Goal: Download file/media

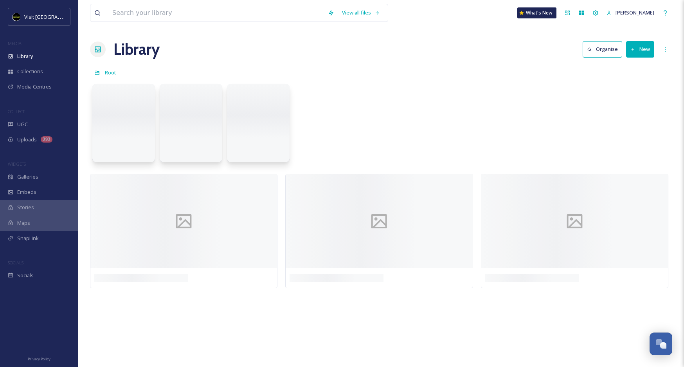
scroll to position [782, 0]
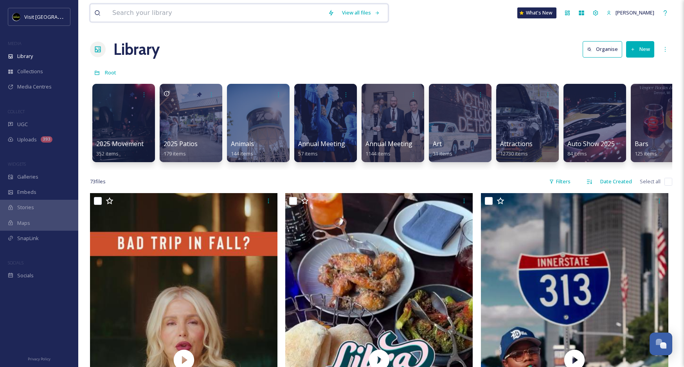
click at [207, 13] on input at bounding box center [216, 12] width 216 height 17
type input "boo"
click at [373, 8] on div "Search" at bounding box center [361, 12] width 24 height 15
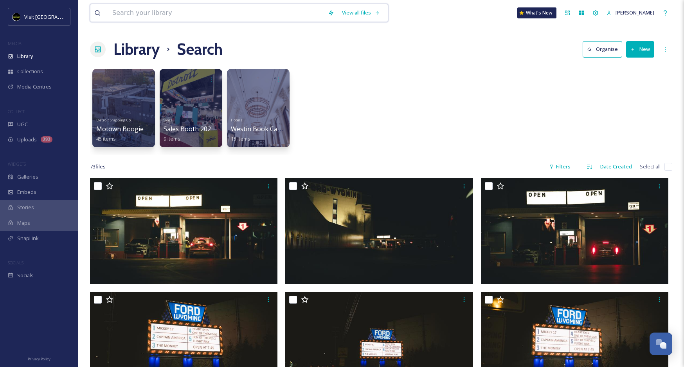
click at [238, 18] on input at bounding box center [216, 12] width 216 height 17
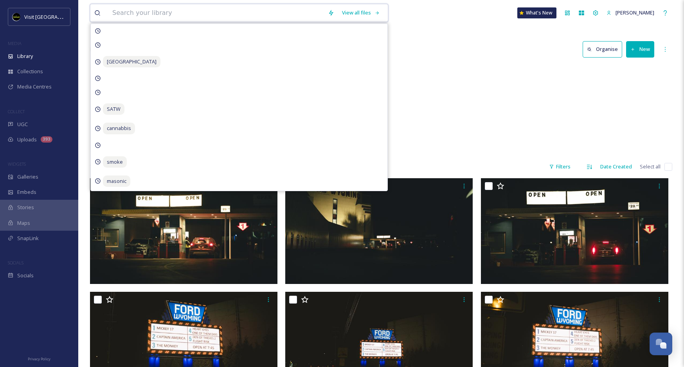
click at [238, 18] on input at bounding box center [216, 12] width 216 height 17
type input "fall"
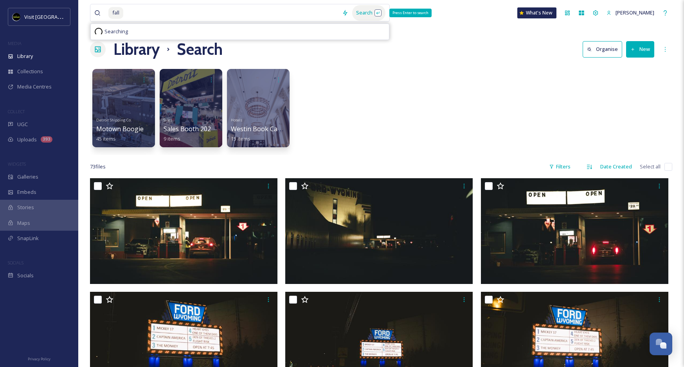
click at [377, 16] on div "Search Press Enter to search" at bounding box center [368, 12] width 33 height 15
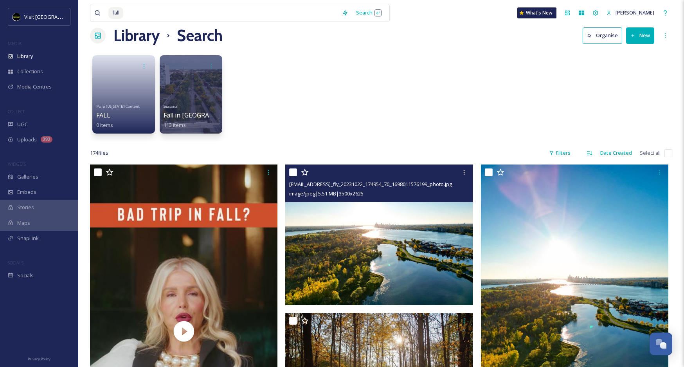
scroll to position [2, 0]
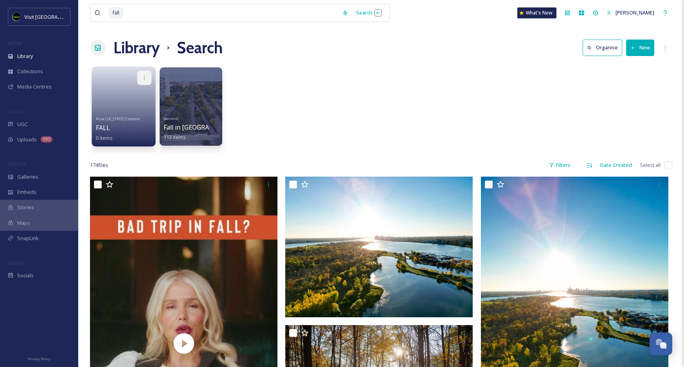
click at [145, 76] on icon at bounding box center [144, 77] width 6 height 6
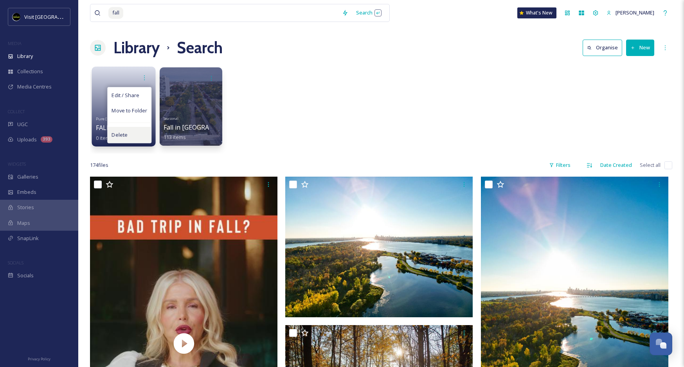
click at [136, 139] on div "Delete" at bounding box center [129, 135] width 43 height 16
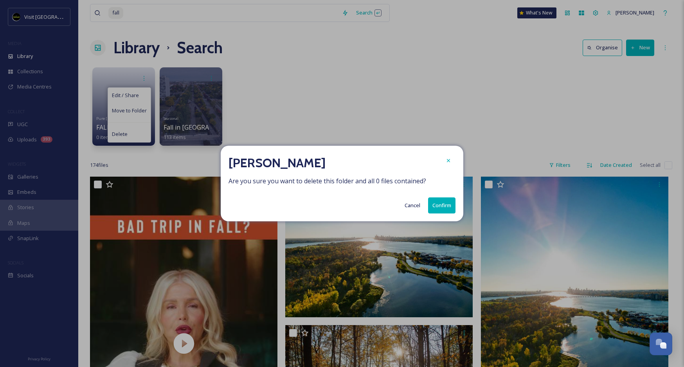
click at [436, 198] on button "Confirm" at bounding box center [441, 205] width 27 height 16
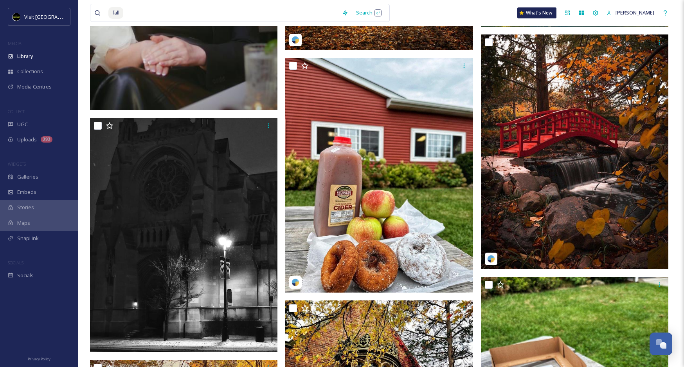
scroll to position [387, 0]
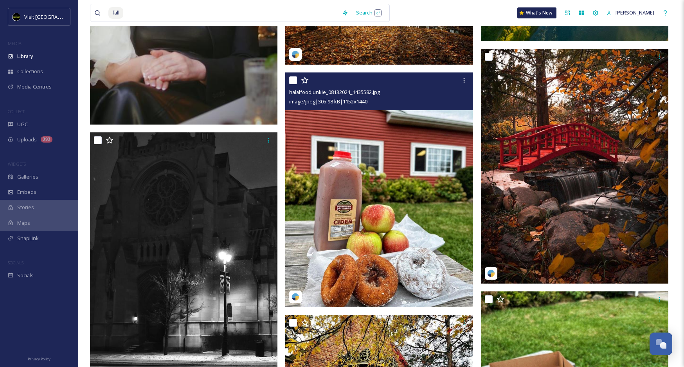
click at [407, 221] on img at bounding box center [378, 189] width 187 height 234
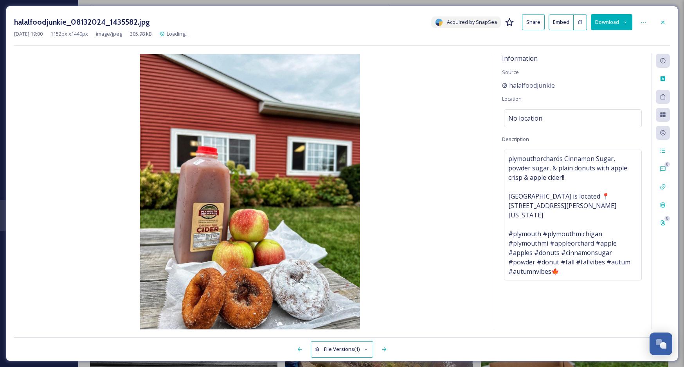
click at [607, 25] on button "Download" at bounding box center [611, 22] width 41 height 16
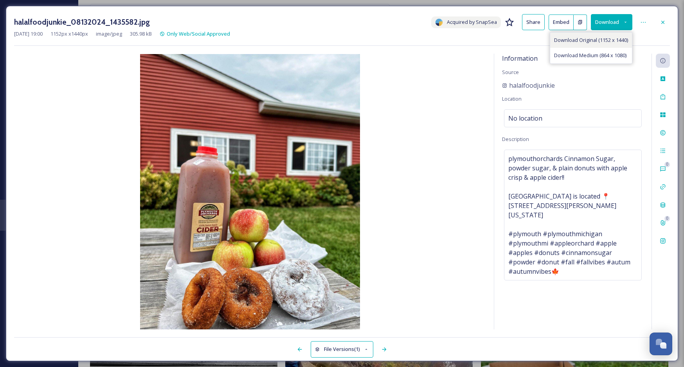
click at [598, 39] on span "Download Original (1152 x 1440)" at bounding box center [591, 39] width 74 height 7
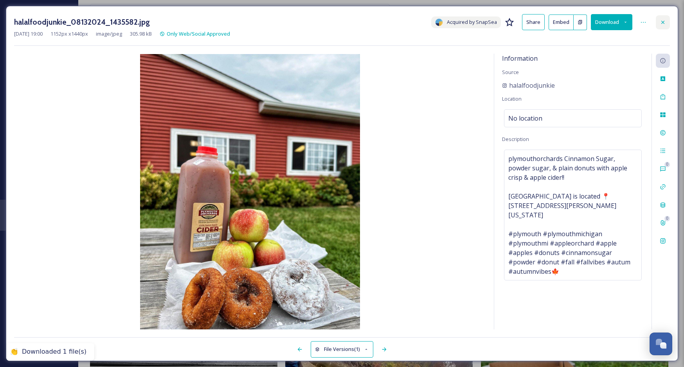
click at [667, 23] on div at bounding box center [663, 22] width 14 height 14
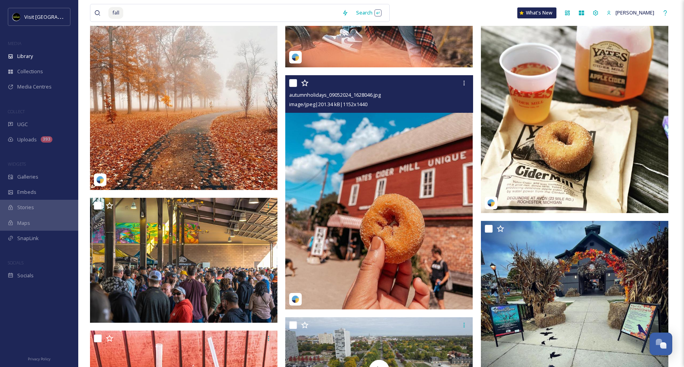
scroll to position [2162, 0]
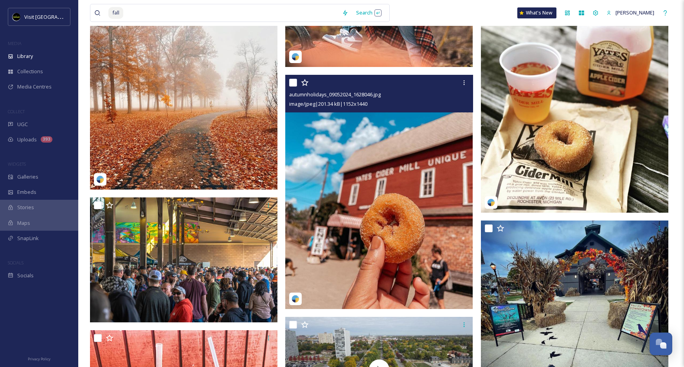
click at [420, 232] on img at bounding box center [378, 192] width 187 height 234
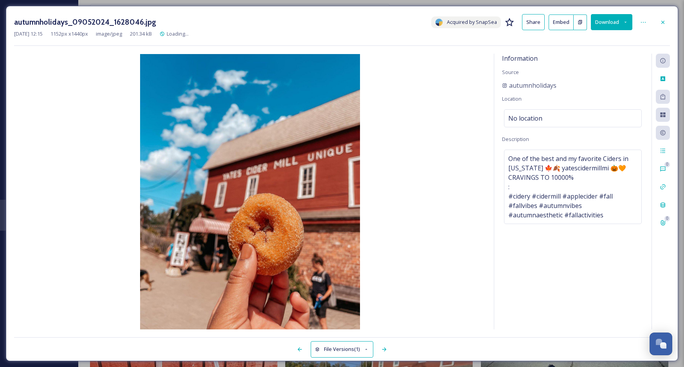
click at [624, 19] on button "Download" at bounding box center [611, 22] width 41 height 16
click at [673, 23] on div "autumnholidays_09052024_1628046.jpg Acquired by SnapSea Share Embed Download Do…" at bounding box center [342, 183] width 672 height 355
click at [668, 23] on div at bounding box center [663, 22] width 14 height 14
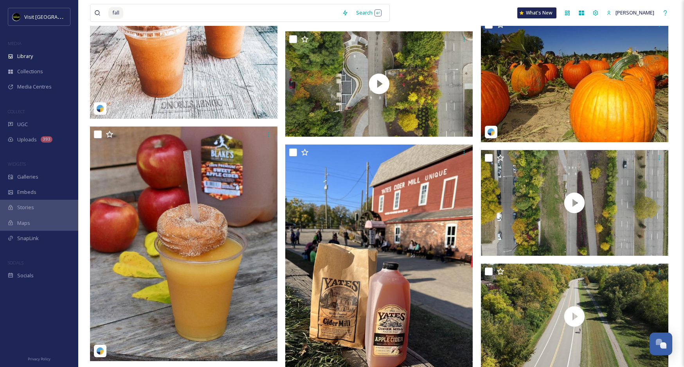
scroll to position [2600, 0]
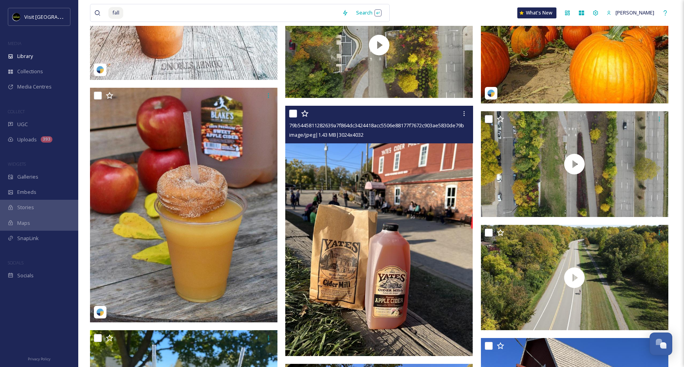
click at [422, 232] on img at bounding box center [378, 231] width 187 height 250
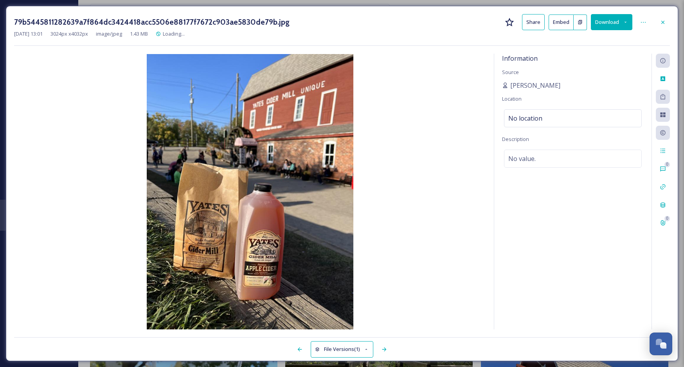
click at [598, 31] on div "[DATE] 13:01 3024 px x 4032 px image/jpeg 1.43 MB Loading..." at bounding box center [342, 33] width 656 height 7
click at [603, 27] on button "Download" at bounding box center [611, 22] width 41 height 16
click at [601, 60] on div "Download Large (1500 x 2000)" at bounding box center [591, 55] width 82 height 15
